Goal: Check status: Check status

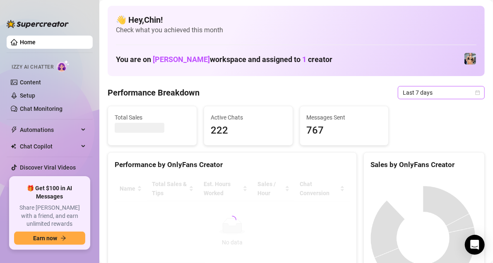
click at [475, 93] on icon "calendar" at bounding box center [477, 92] width 5 height 5
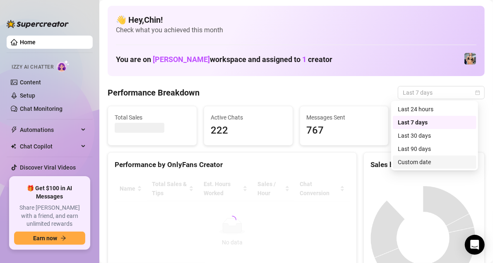
click at [426, 162] on div "Custom date" at bounding box center [434, 162] width 74 height 9
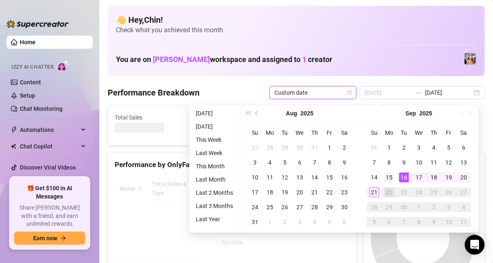
type input "[DATE]"
click at [388, 181] on div "15" at bounding box center [389, 177] width 10 height 10
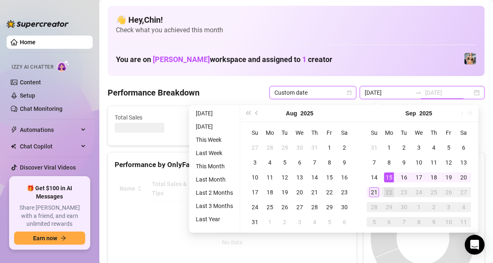
type input "[DATE]"
click at [376, 193] on div "21" at bounding box center [374, 192] width 10 height 10
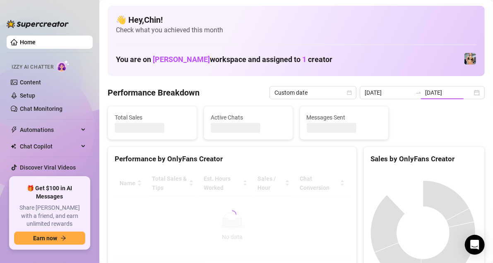
type input "[DATE]"
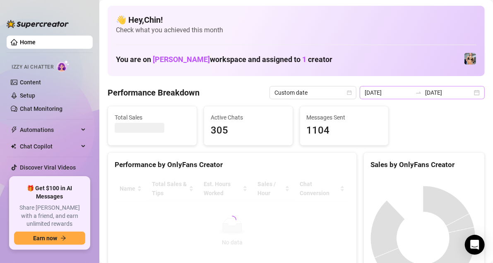
click at [472, 93] on div "[DATE] [DATE]" at bounding box center [421, 92] width 125 height 13
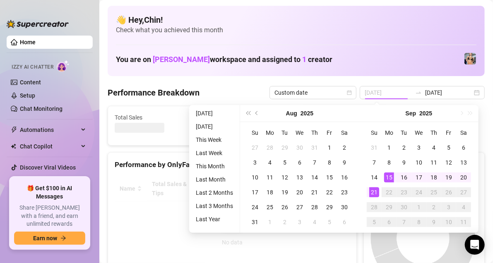
click at [394, 178] on td "15" at bounding box center [388, 177] width 15 height 15
click at [376, 202] on div "28" at bounding box center [374, 207] width 10 height 10
click at [376, 192] on div "21" at bounding box center [374, 192] width 10 height 10
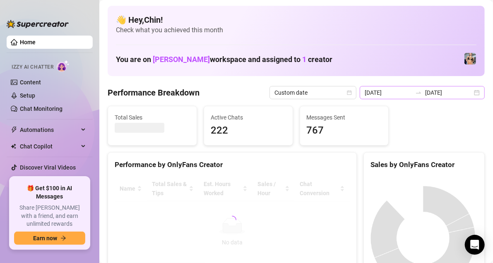
click at [471, 89] on div "[DATE] [DATE]" at bounding box center [421, 92] width 125 height 13
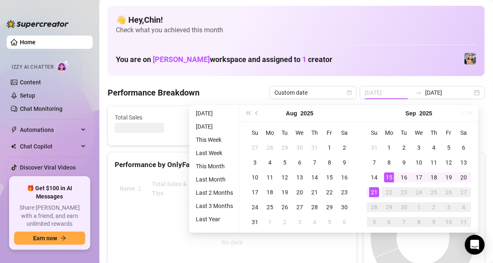
click at [389, 179] on div "15" at bounding box center [389, 177] width 10 height 10
click at [373, 192] on div "21" at bounding box center [374, 192] width 10 height 10
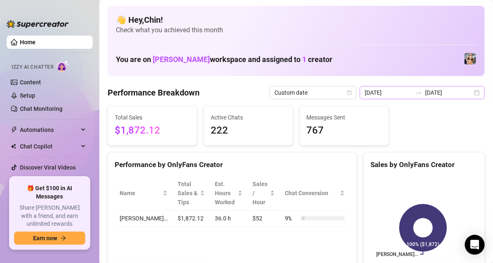
click at [472, 95] on div "[DATE] [DATE]" at bounding box center [421, 92] width 125 height 13
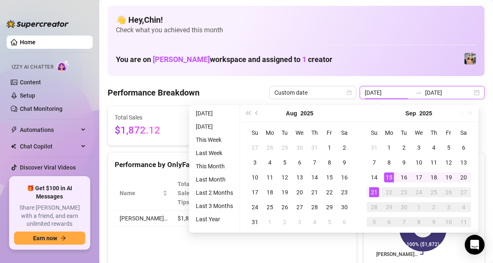
type input "[DATE]"
click at [392, 179] on div "15" at bounding box center [389, 177] width 10 height 10
click at [373, 195] on div "21" at bounding box center [374, 192] width 10 height 10
